Goal: Information Seeking & Learning: Learn about a topic

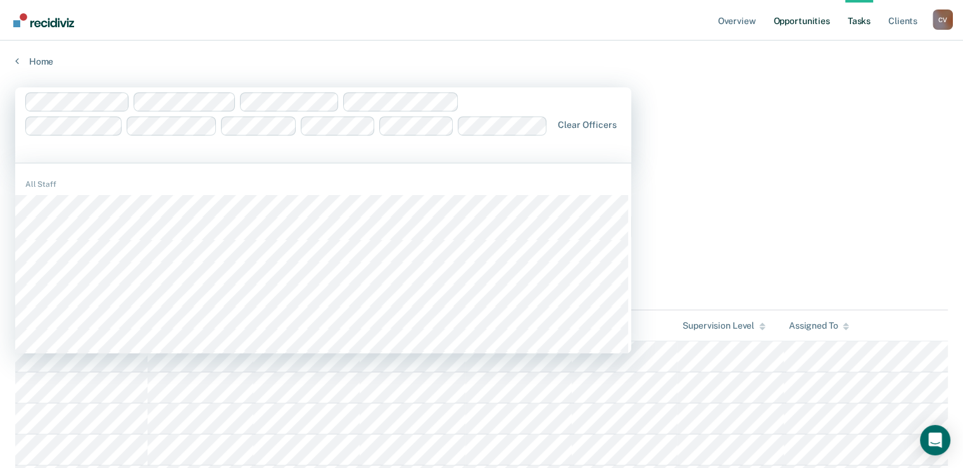
click at [800, 17] on link "Opportunities" at bounding box center [801, 20] width 61 height 41
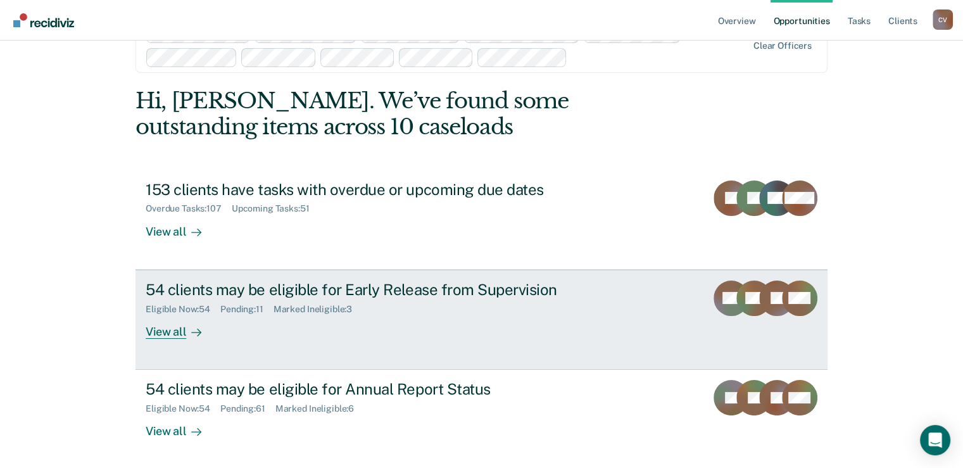
scroll to position [63, 0]
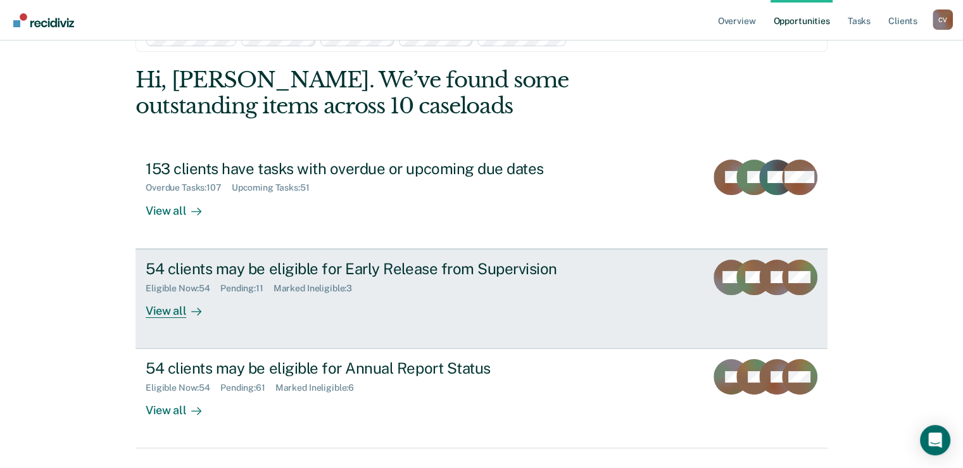
click at [223, 273] on div "54 clients may be eligible for Early Release from Supervision" at bounding box center [368, 269] width 444 height 18
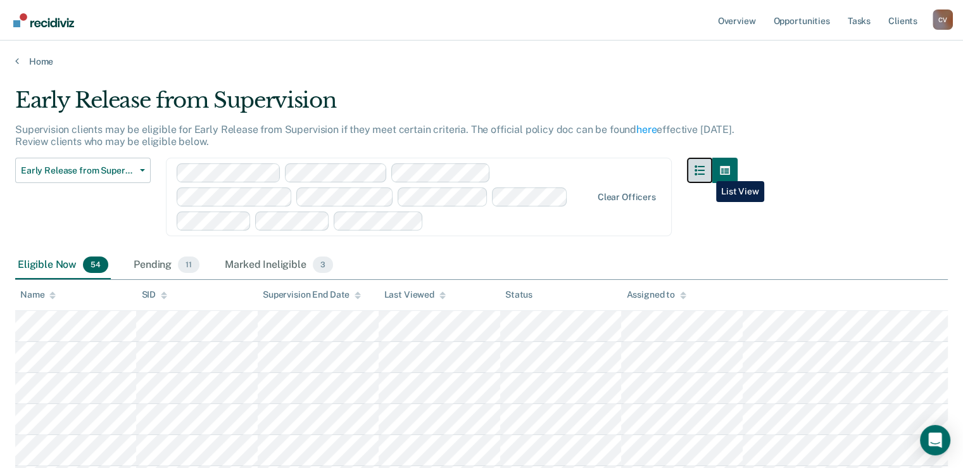
click at [705, 172] on icon "button" at bounding box center [700, 170] width 10 height 10
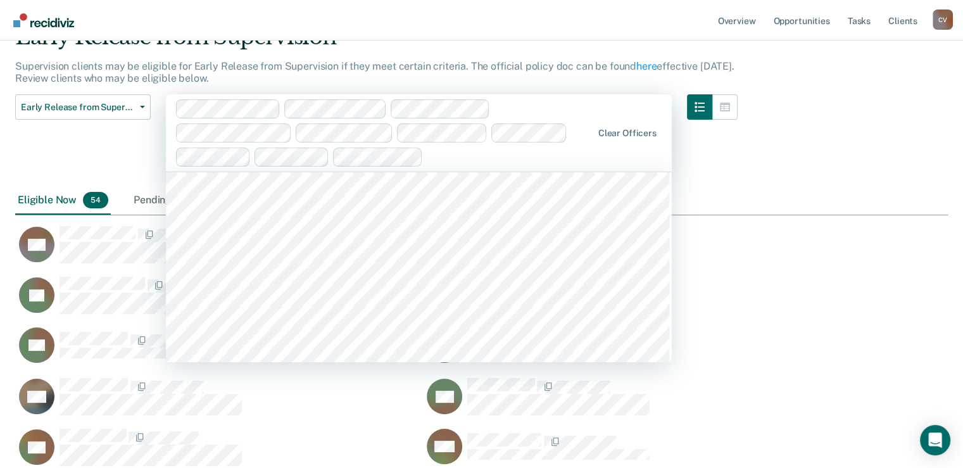
scroll to position [1836, 0]
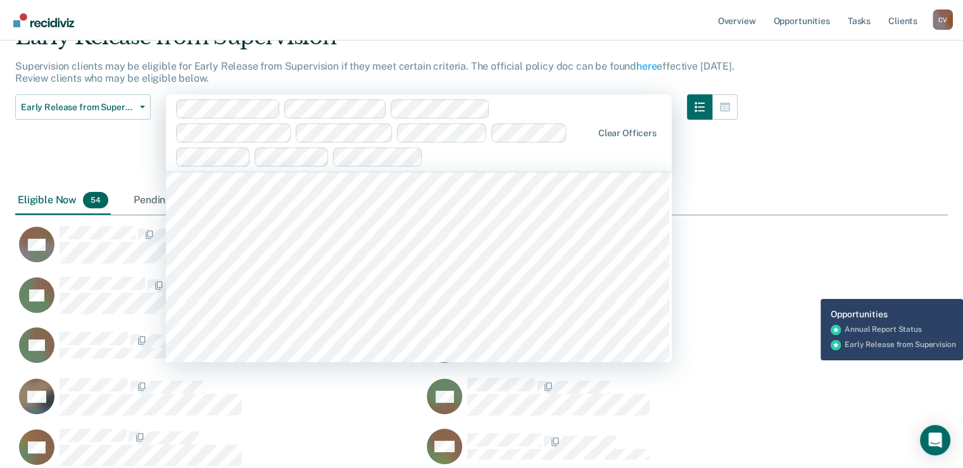
drag, startPoint x: 824, startPoint y: 289, endPoint x: 815, endPoint y: 282, distance: 11.2
click at [824, 289] on div "LA" at bounding box center [627, 301] width 408 height 51
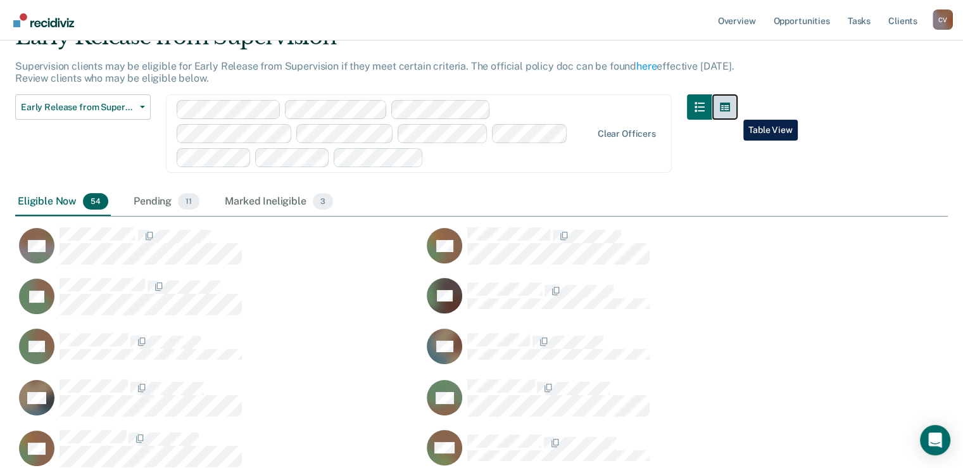
click at [730, 110] on icon "button" at bounding box center [725, 107] width 10 height 9
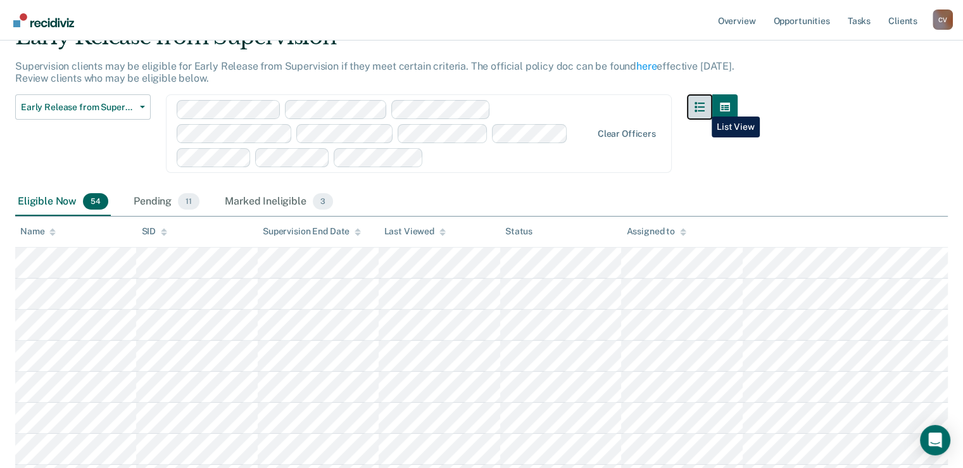
click at [701, 106] on icon "button" at bounding box center [700, 107] width 10 height 10
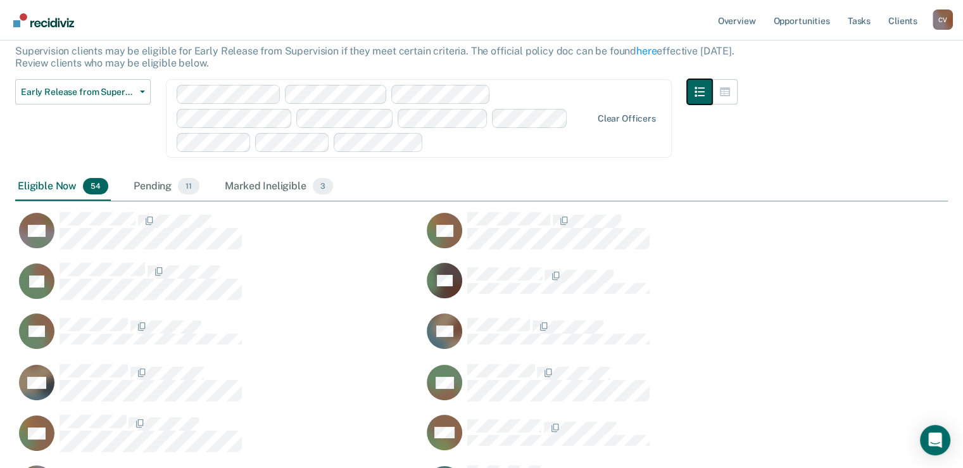
scroll to position [0, 0]
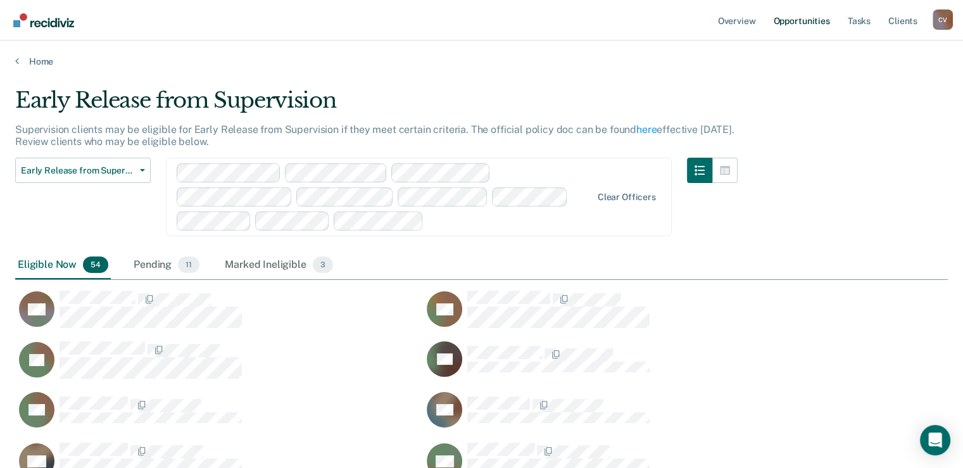
click at [790, 25] on link "Opportunities" at bounding box center [801, 20] width 61 height 41
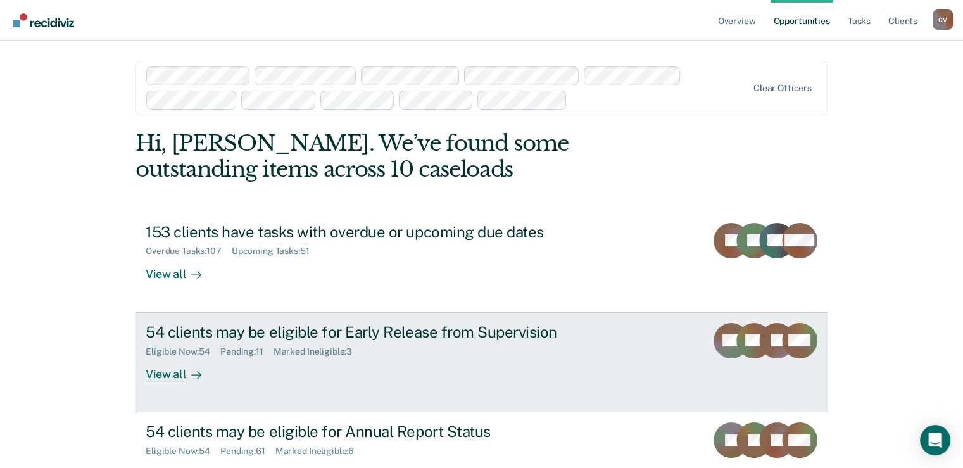
click at [200, 335] on div "54 clients may be eligible for Early Release from Supervision" at bounding box center [368, 332] width 444 height 18
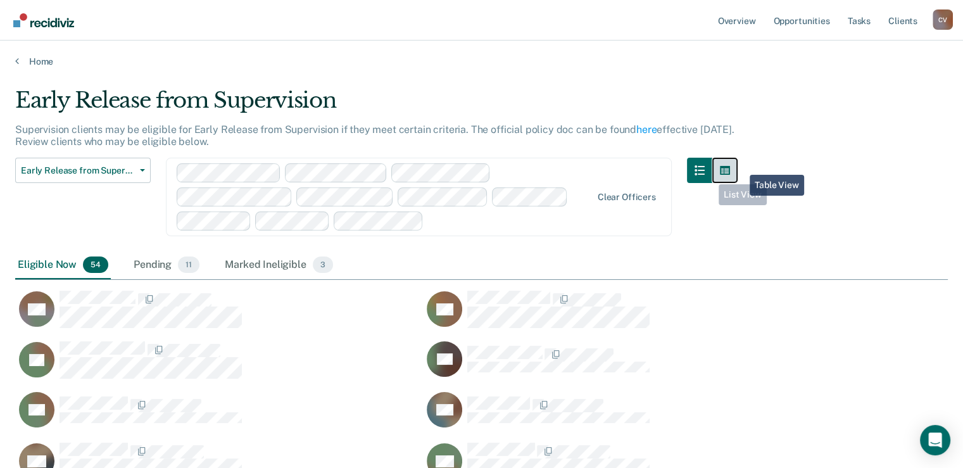
click at [738, 165] on button "button" at bounding box center [724, 170] width 25 height 25
